Goal: Navigation & Orientation: Understand site structure

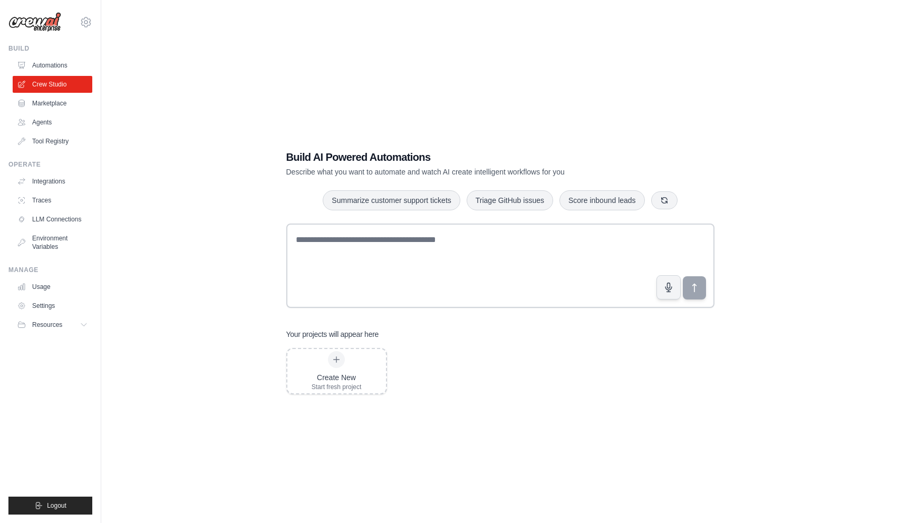
click at [41, 198] on link "Traces" at bounding box center [53, 200] width 80 height 17
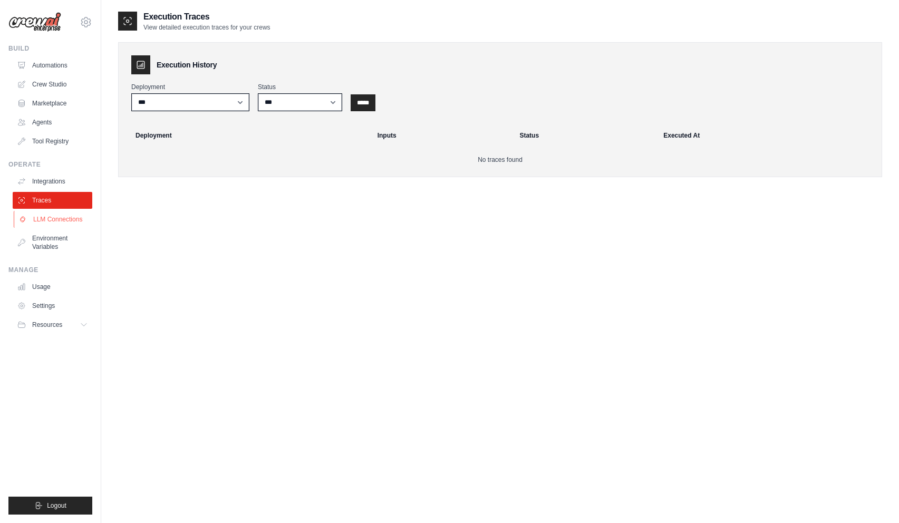
click at [62, 213] on link "LLM Connections" at bounding box center [54, 219] width 80 height 17
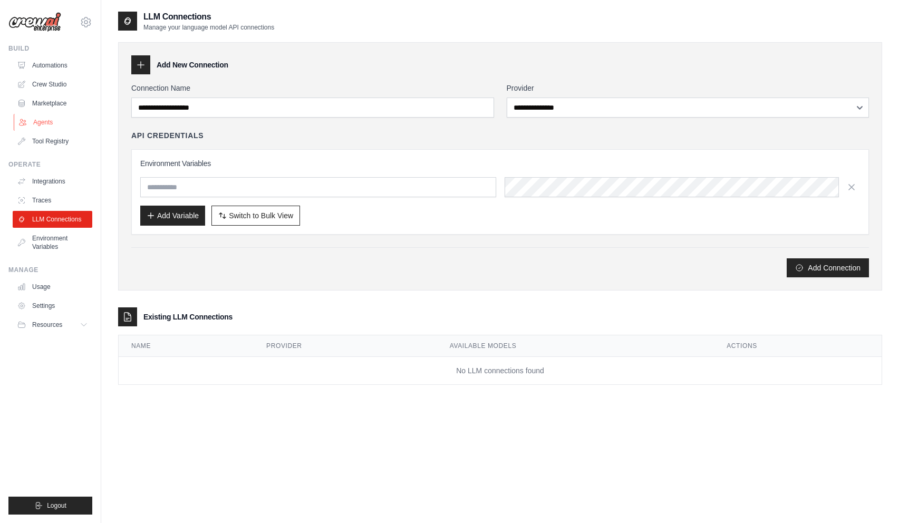
click at [44, 124] on link "Agents" at bounding box center [54, 122] width 80 height 17
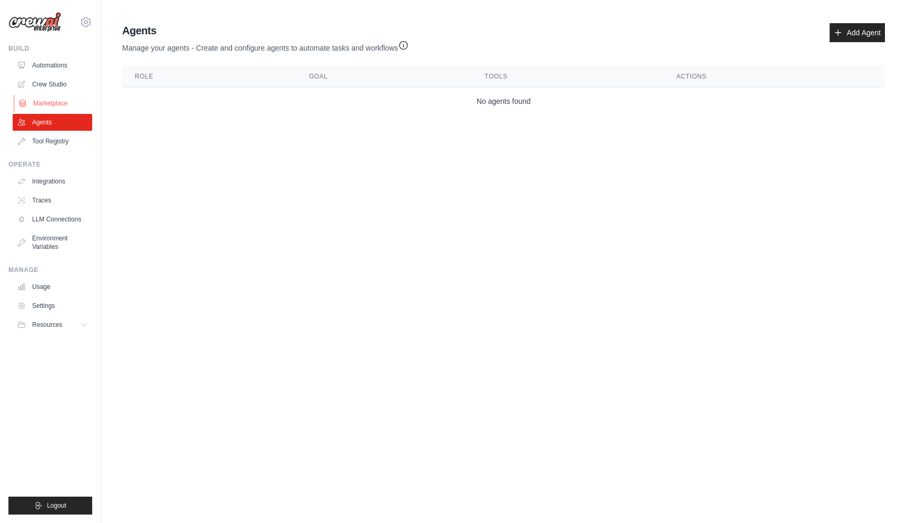
click at [44, 104] on link "Marketplace" at bounding box center [54, 103] width 80 height 17
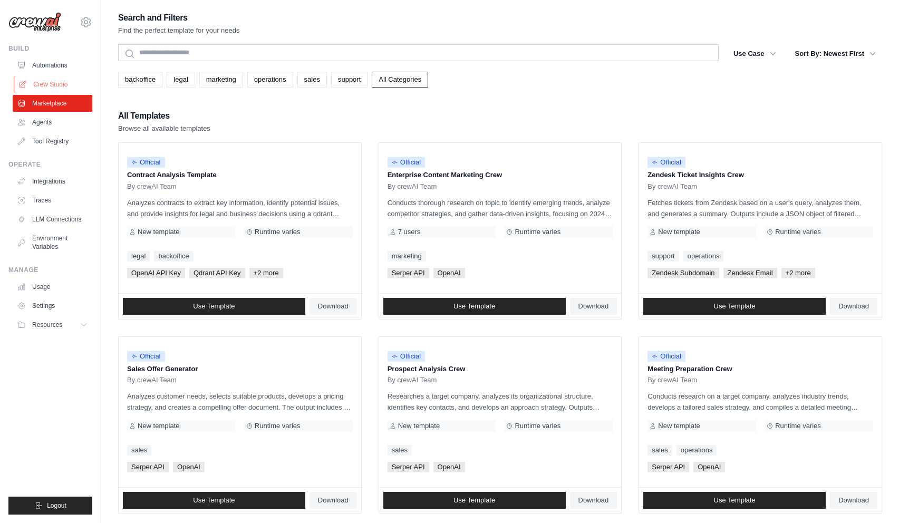
click at [45, 86] on link "Crew Studio" at bounding box center [54, 84] width 80 height 17
